Goal: Task Accomplishment & Management: Use online tool/utility

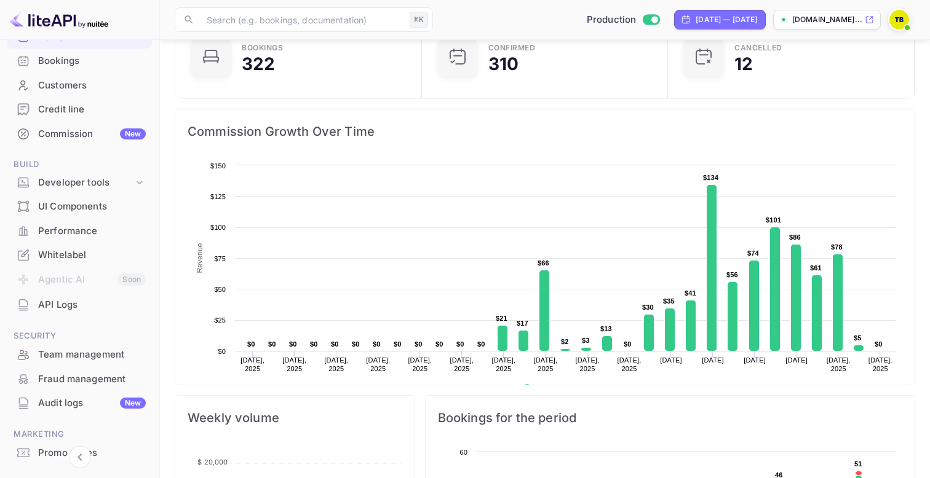
scroll to position [87, 0]
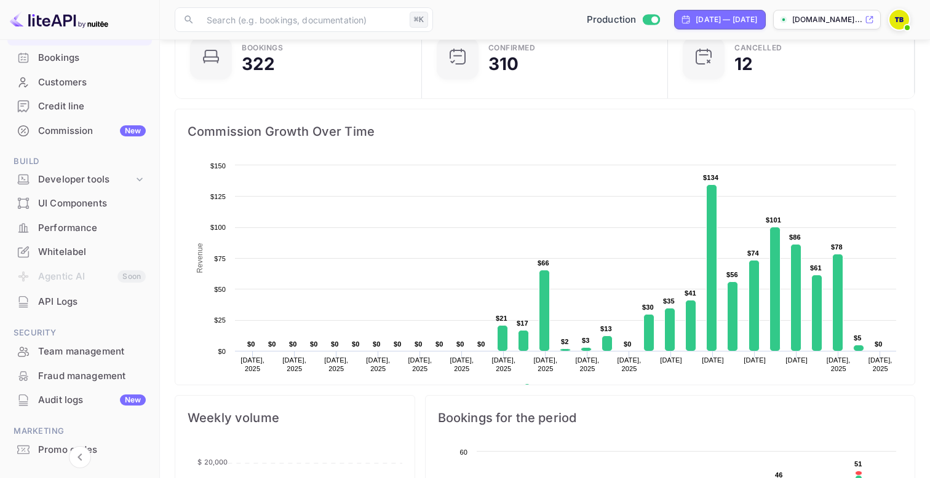
click at [65, 309] on div "API Logs" at bounding box center [79, 302] width 145 height 24
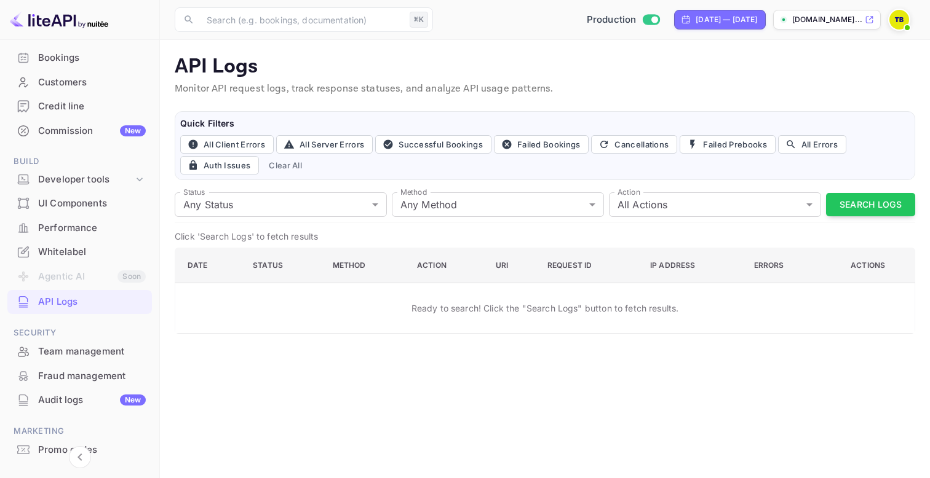
click at [821, 211] on div "Status Any Status all Status Method Any Method all Method Action All Actions al…" at bounding box center [545, 205] width 740 height 35
click at [850, 207] on button "Search Logs" at bounding box center [870, 205] width 89 height 24
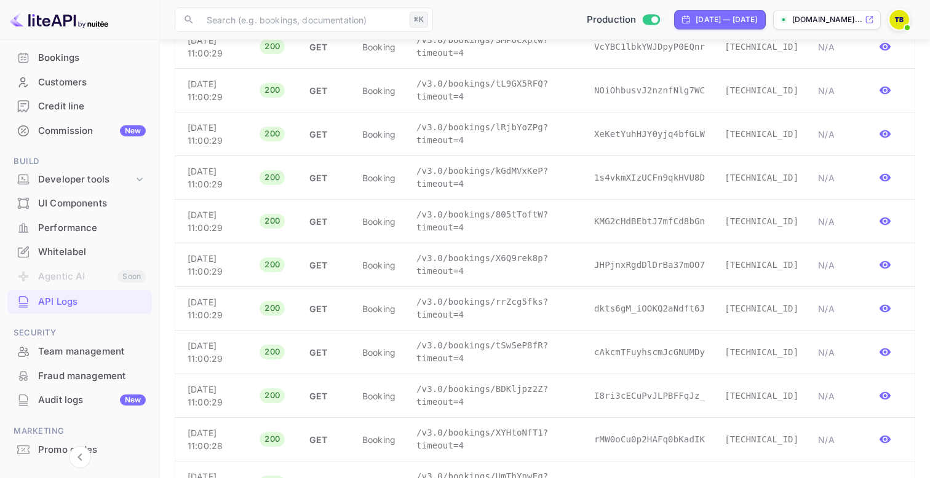
scroll to position [796, 0]
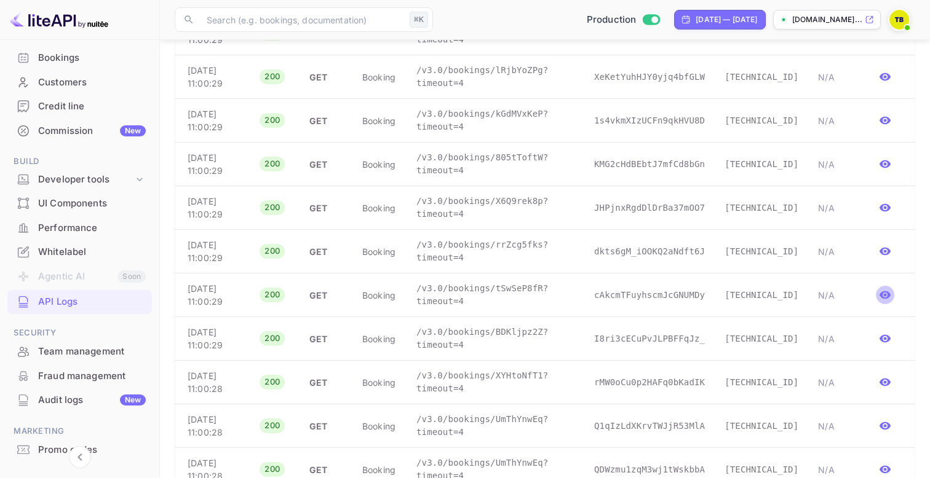
click at [889, 298] on icon "button" at bounding box center [885, 295] width 12 height 12
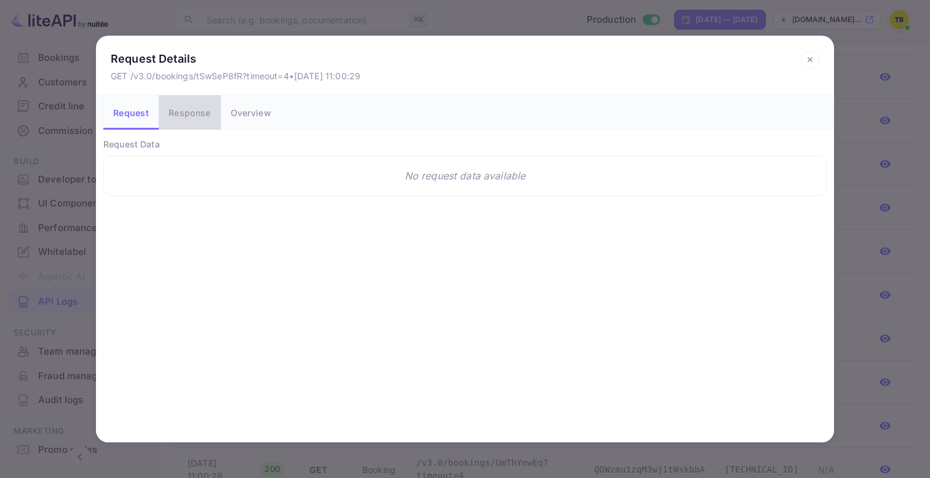
click at [189, 121] on button "Response" at bounding box center [189, 112] width 61 height 34
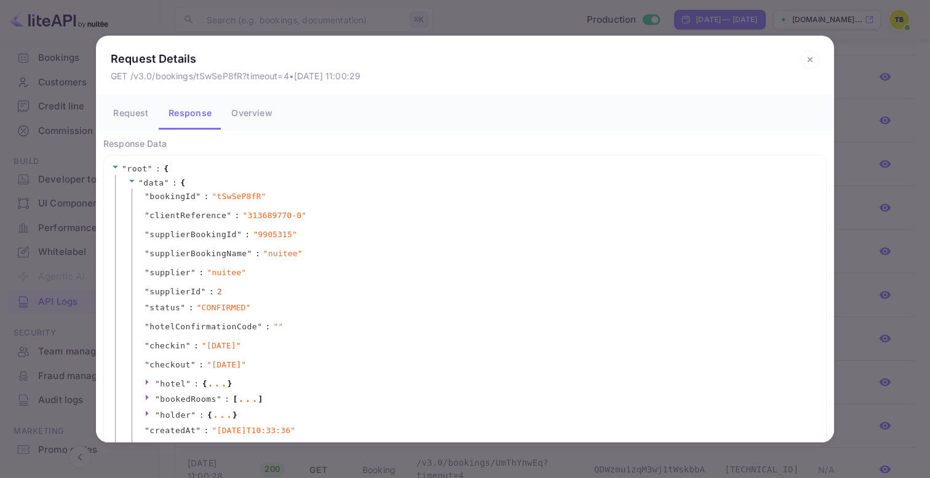
scroll to position [0, 0]
click at [171, 197] on span "bookingId" at bounding box center [172, 197] width 46 height 12
click at [240, 196] on span "" tSwSeP8fR "" at bounding box center [239, 197] width 54 height 12
copy span "tSwSeP8fR"
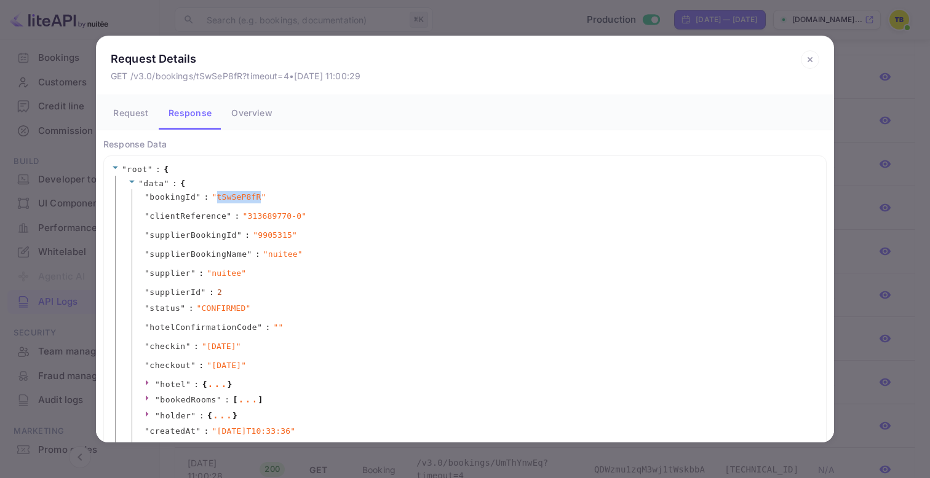
click at [66, 291] on div "Request Details GET /v3.0/bookings/tSwSeP8fR?timeout=4 • [DATE] 11:00:29 Reques…" at bounding box center [465, 239] width 930 height 478
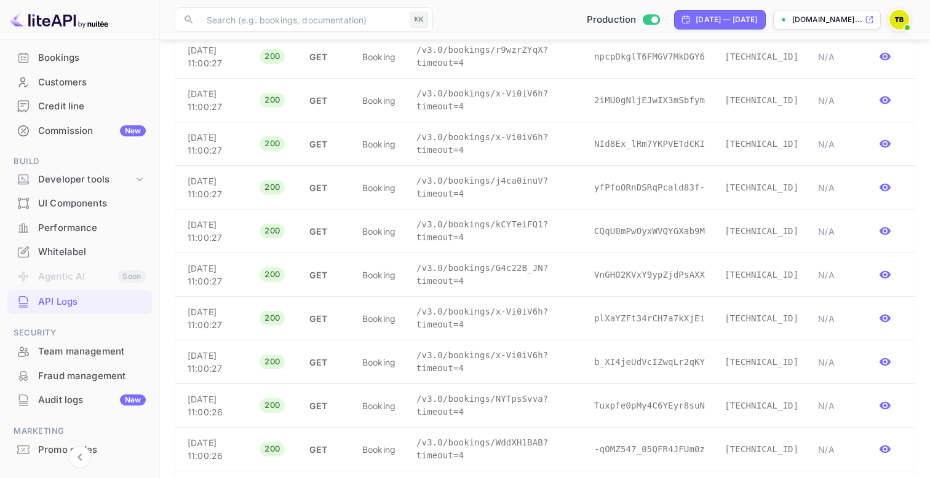
scroll to position [2030, 0]
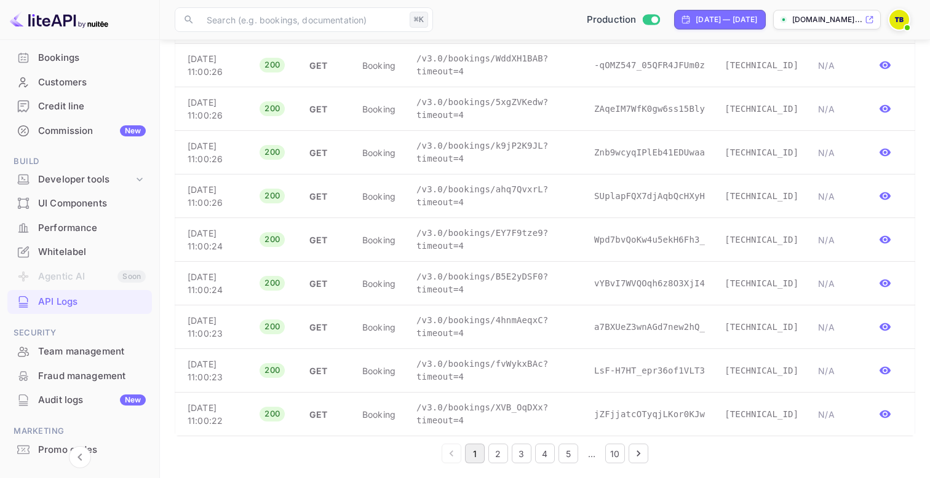
click at [503, 453] on button "2" at bounding box center [498, 454] width 20 height 20
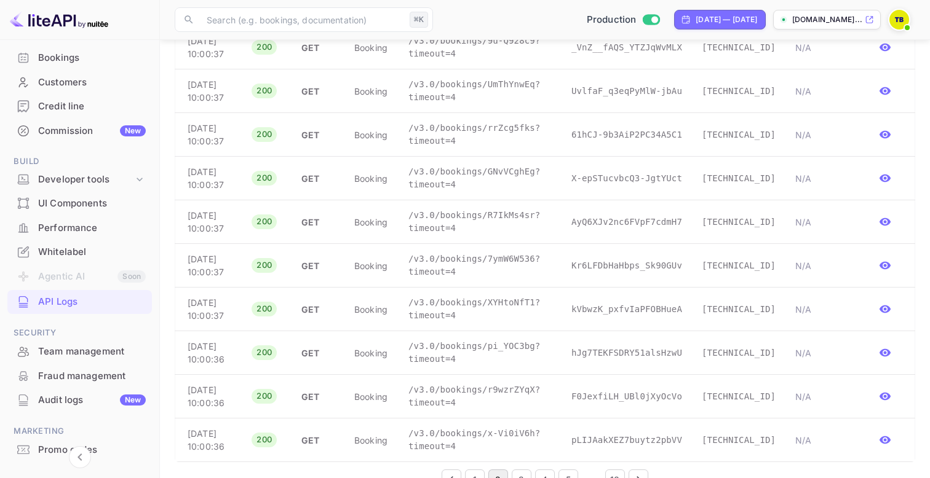
scroll to position [2676, 0]
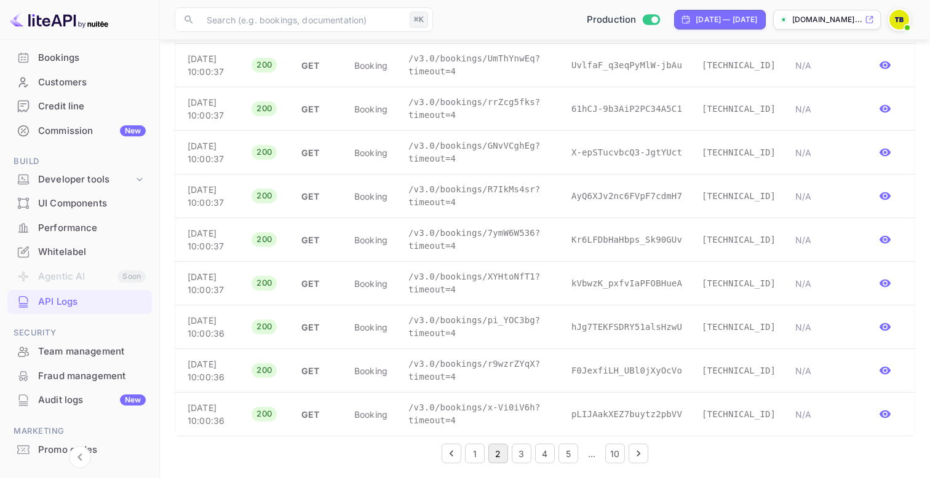
click at [521, 451] on button "3" at bounding box center [522, 454] width 20 height 20
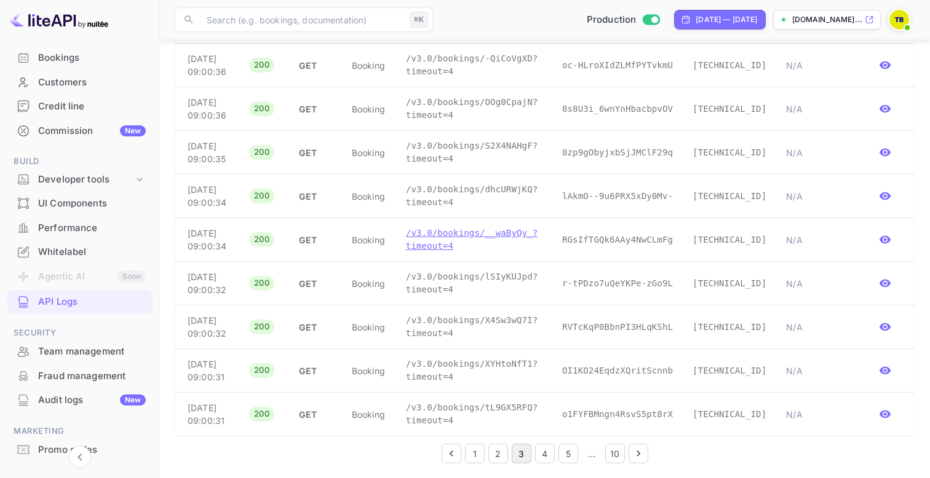
scroll to position [2831, 0]
click at [561, 456] on button "5" at bounding box center [568, 454] width 20 height 20
click at [619, 452] on button "10" at bounding box center [615, 454] width 20 height 20
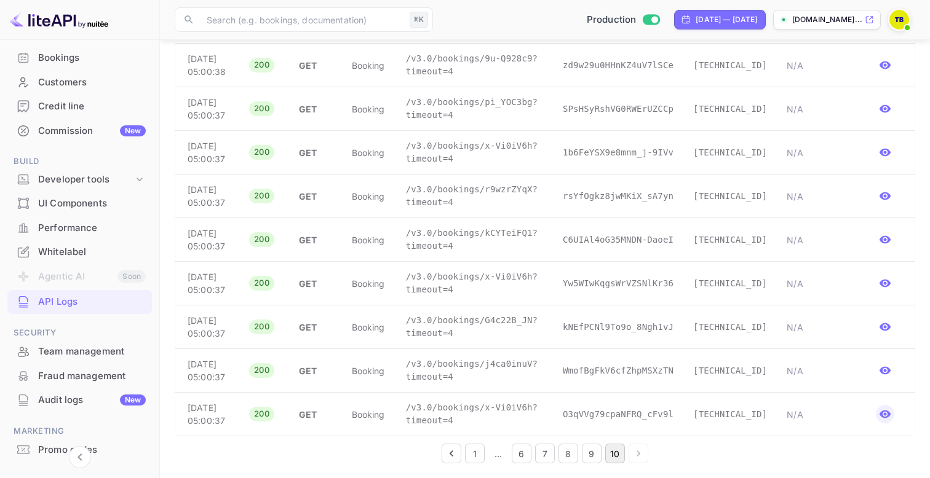
click at [878, 410] on button "button" at bounding box center [885, 414] width 18 height 18
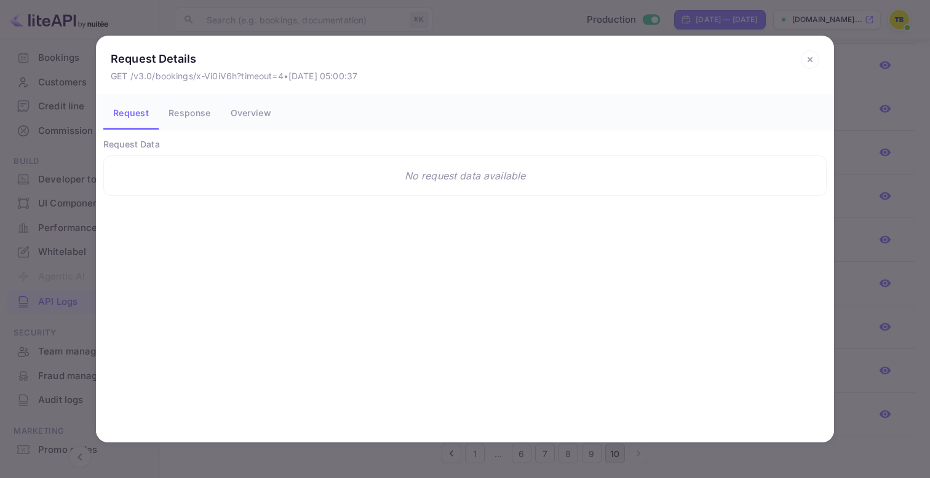
click at [201, 116] on button "Response" at bounding box center [189, 112] width 61 height 34
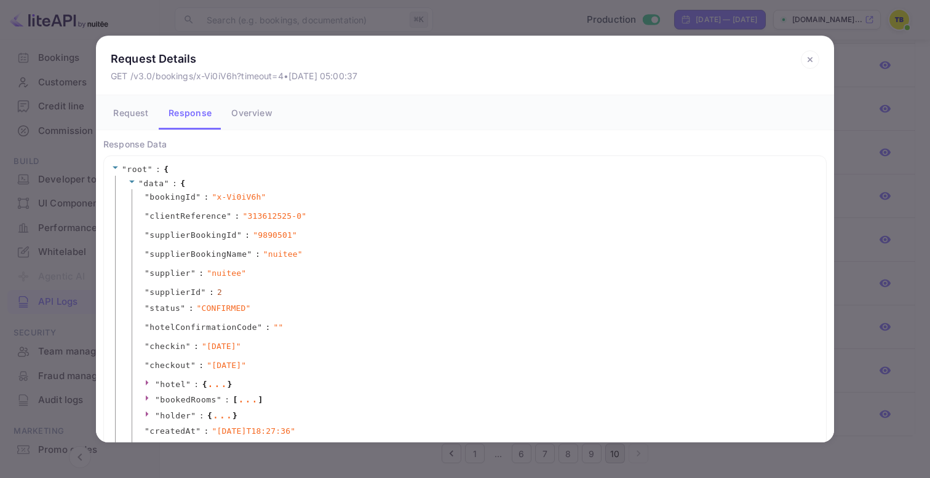
click at [247, 196] on span "" x-Vi0iV6h "" at bounding box center [239, 197] width 54 height 12
click at [258, 200] on span "" x-Vi0iV6h "" at bounding box center [239, 197] width 54 height 12
drag, startPoint x: 216, startPoint y: 198, endPoint x: 258, endPoint y: 203, distance: 42.7
click at [258, 203] on span "" x-Vi0iV6h "" at bounding box center [239, 197] width 54 height 12
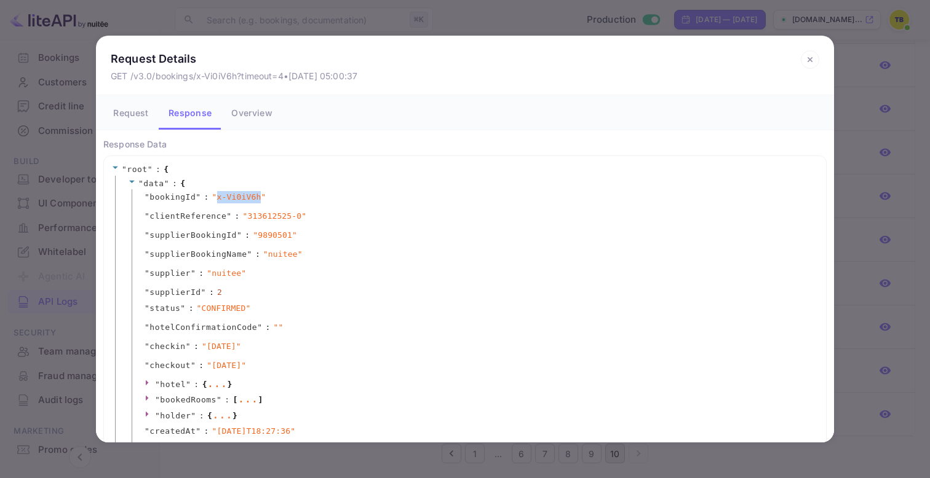
copy span "x-Vi0iV6h"
click at [810, 58] on icon at bounding box center [810, 59] width 18 height 18
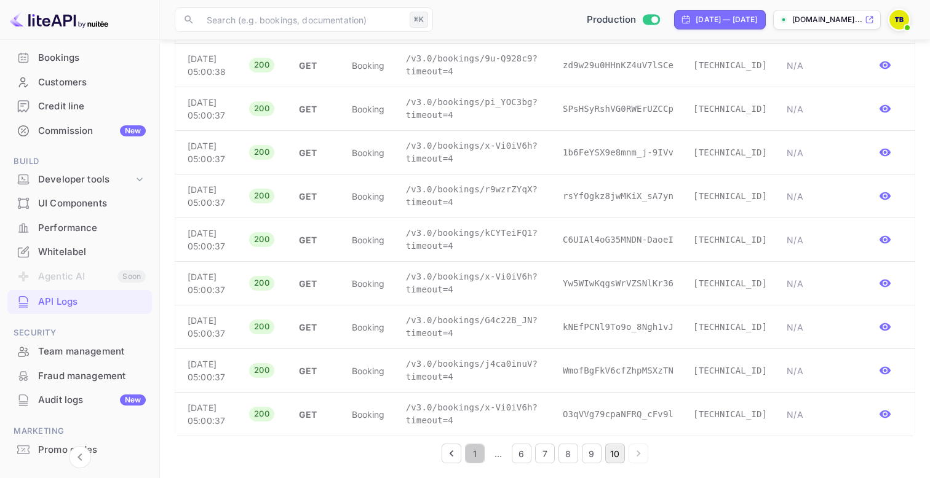
click at [468, 459] on button "1" at bounding box center [475, 454] width 20 height 20
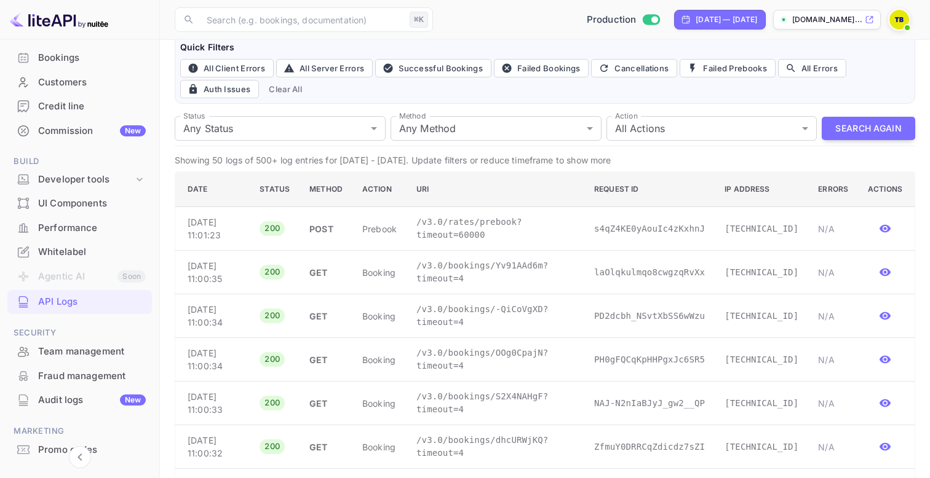
scroll to position [0, 0]
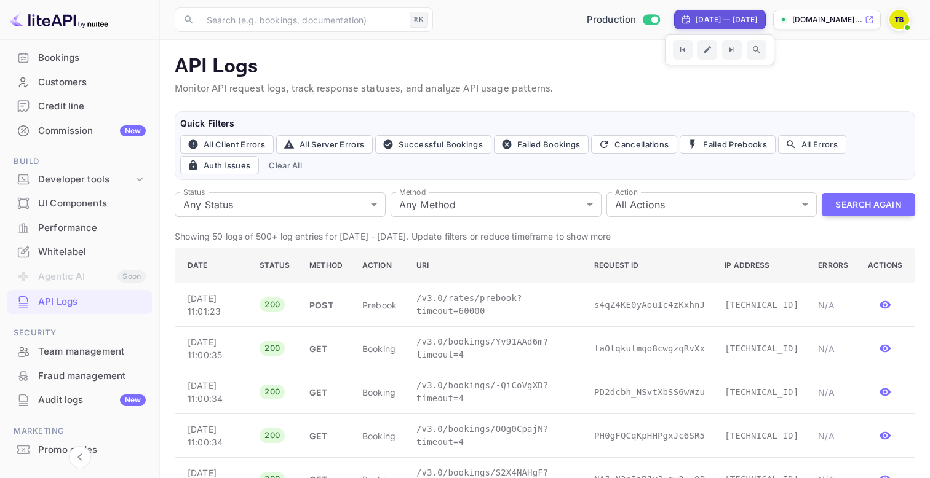
click at [681, 25] on div "[DATE] — [DATE]" at bounding box center [719, 20] width 91 height 20
select select "8"
select select "2025"
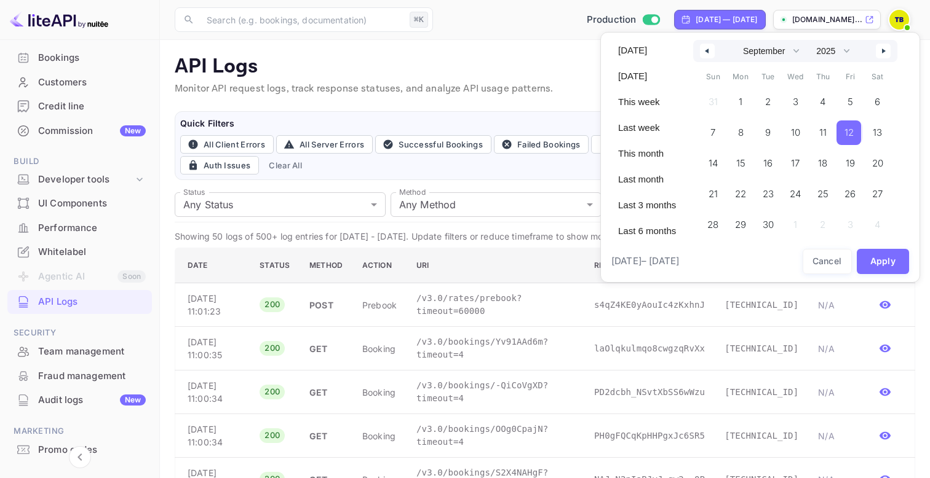
click at [849, 134] on span "12" at bounding box center [848, 133] width 9 height 22
click at [849, 130] on span "12" at bounding box center [848, 133] width 9 height 22
click at [636, 56] on span "[DATE]" at bounding box center [647, 50] width 73 height 21
select select "9"
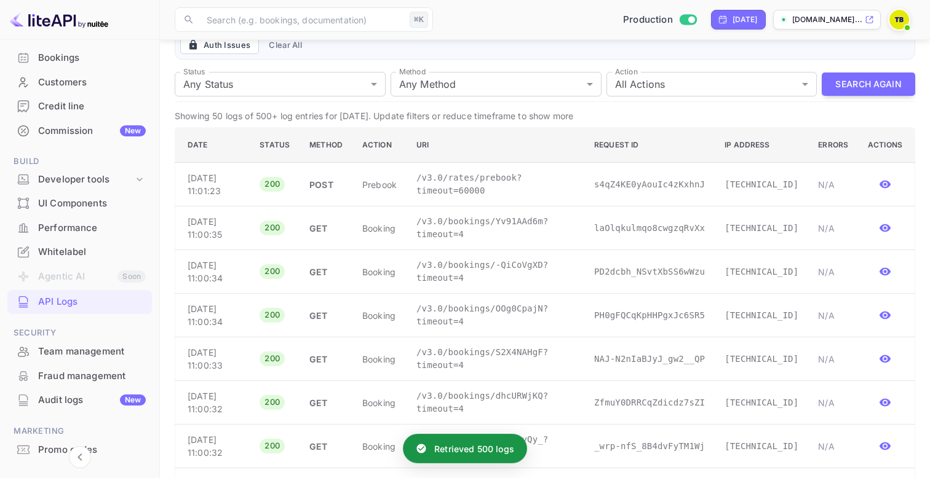
scroll to position [135, 0]
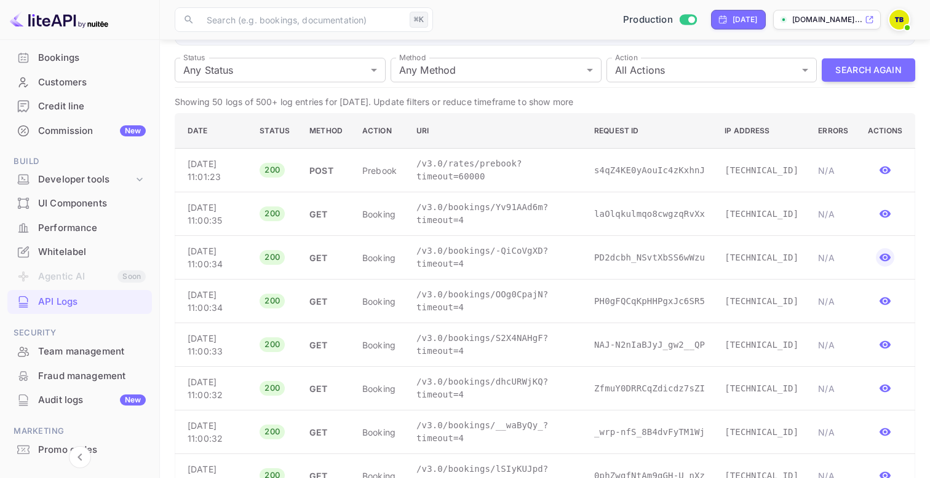
click at [886, 259] on icon "button" at bounding box center [885, 258] width 12 height 12
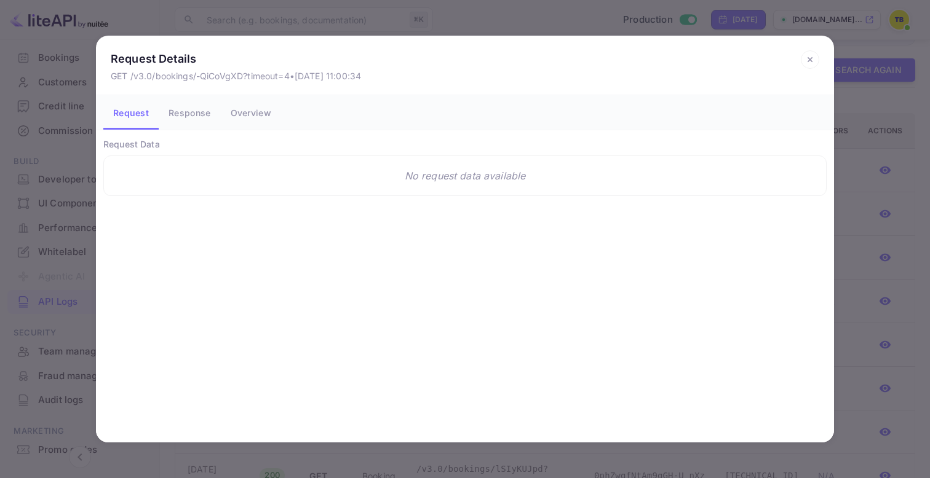
click at [201, 108] on button "Response" at bounding box center [189, 112] width 61 height 34
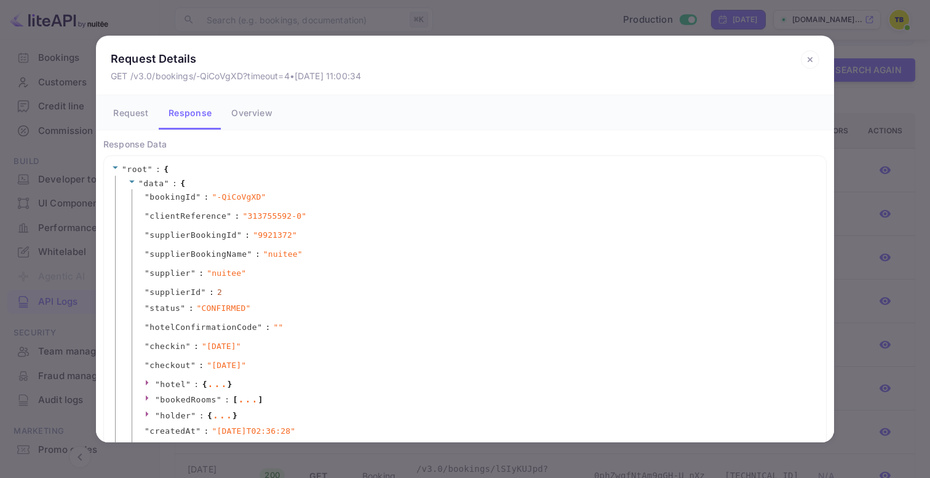
click at [241, 198] on span "" -QiCoVgXD "" at bounding box center [239, 197] width 54 height 12
drag, startPoint x: 219, startPoint y: 198, endPoint x: 262, endPoint y: 197, distance: 43.1
click at [262, 197] on span "" -QiCoVgXD "" at bounding box center [239, 197] width 54 height 12
drag, startPoint x: 216, startPoint y: 197, endPoint x: 260, endPoint y: 200, distance: 44.3
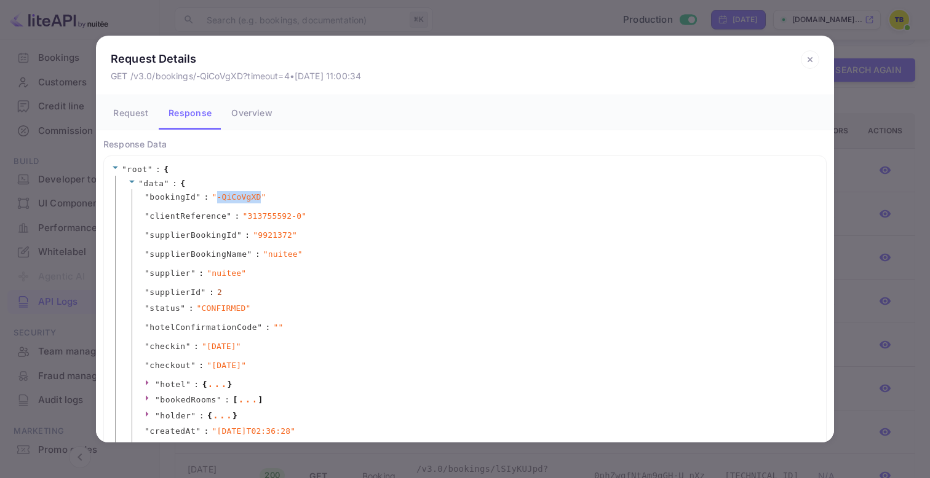
click at [260, 200] on span "" -QiCoVgXD "" at bounding box center [239, 197] width 54 height 12
copy span "-QiCoVgXD"
click at [855, 190] on div "Request Details GET /v3.0/bookings/-QiCoVgXD?timeout=4 • [DATE] 11:00:34 Reques…" at bounding box center [465, 239] width 930 height 478
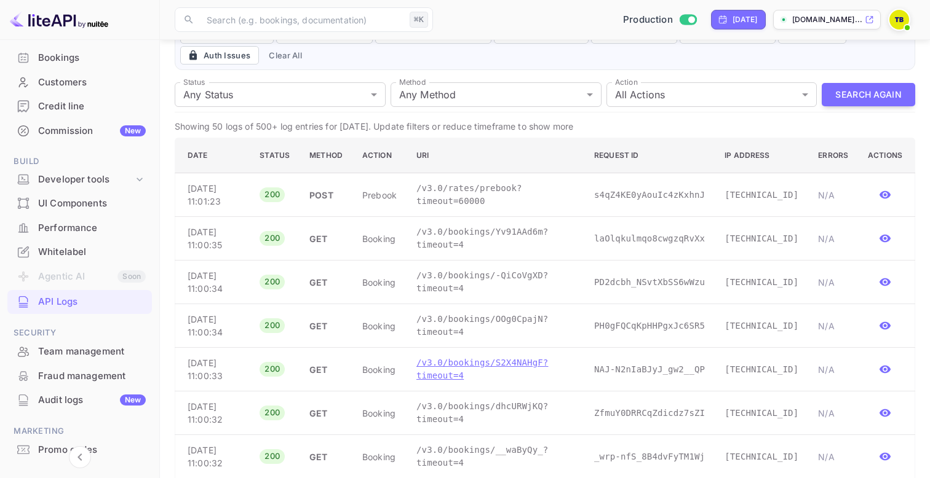
scroll to position [0, 0]
